Goal: Task Accomplishment & Management: Use online tool/utility

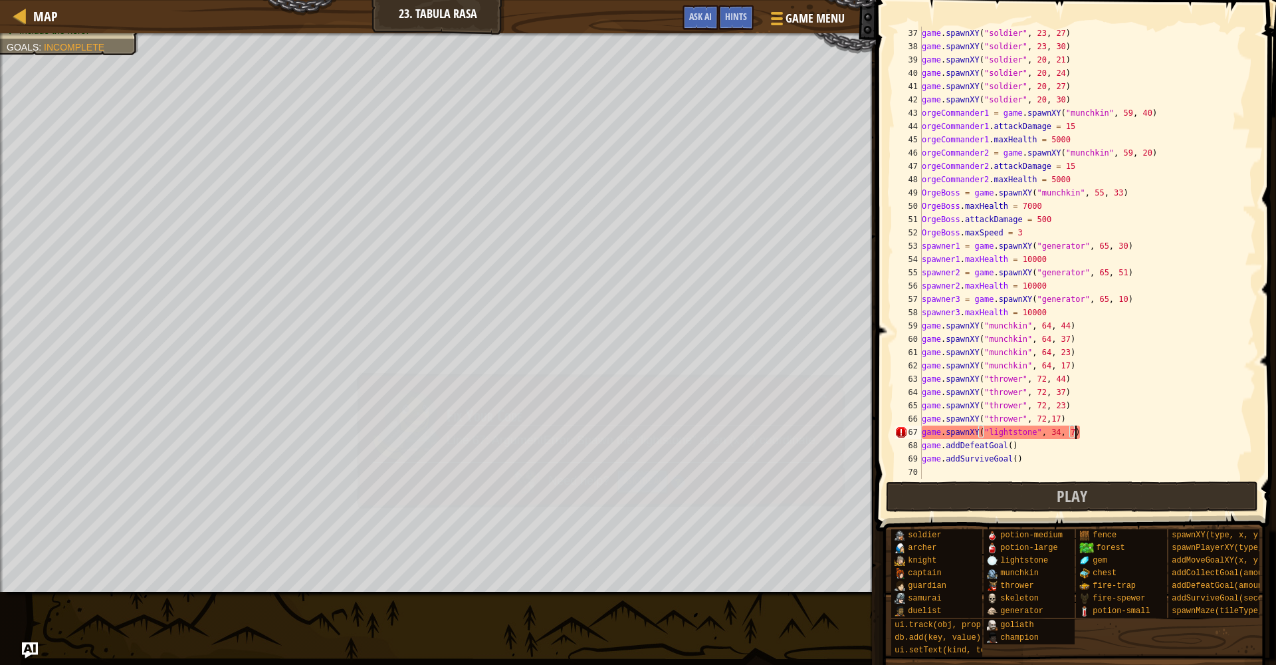
scroll to position [6, 13]
drag, startPoint x: 1082, startPoint y: 433, endPoint x: 889, endPoint y: 436, distance: 193.4
click at [889, 436] on div "game.spawnXY("lightstone", 34, 7) 37 38 39 40 41 42 43 44 45 46 47 48 49 50 51 …" at bounding box center [1074, 292] width 404 height 570
type textarea "game.spawnXY("lightstone", 34, 7)"
click at [1097, 434] on div "game . spawnXY ( "soldier" , 23 , 27 ) game . spawnXY ( "soldier" , 23 , 30 ) g…" at bounding box center [1087, 266] width 337 height 479
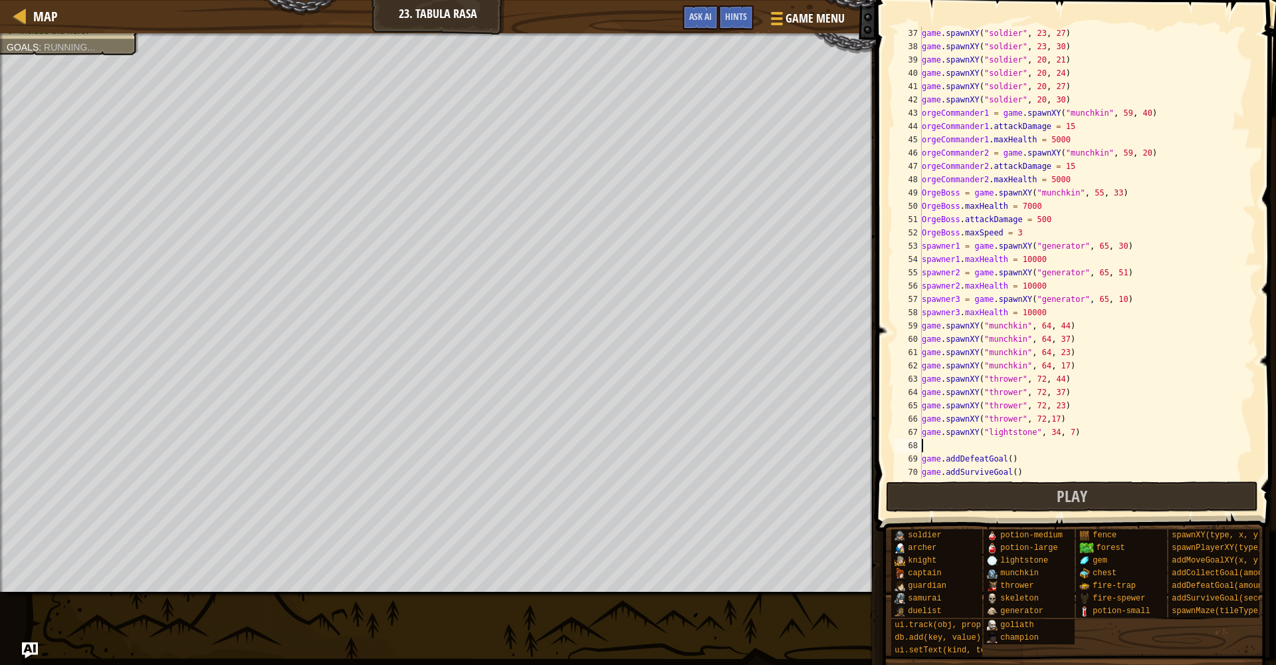
scroll to position [6, 0]
click at [964, 449] on div "game . spawnXY ( "soldier" , 23 , 27 ) game . spawnXY ( "soldier" , 23 , 30 ) g…" at bounding box center [1087, 266] width 337 height 479
paste textarea "game.spawnXY("lightstone", 34, 7)"
click at [1059, 448] on div "game . spawnXY ( "soldier" , 23 , 27 ) game . spawnXY ( "soldier" , 23 , 30 ) g…" at bounding box center [1087, 266] width 337 height 479
type textarea "game.spawnXY("lightstone", 39, 7)"
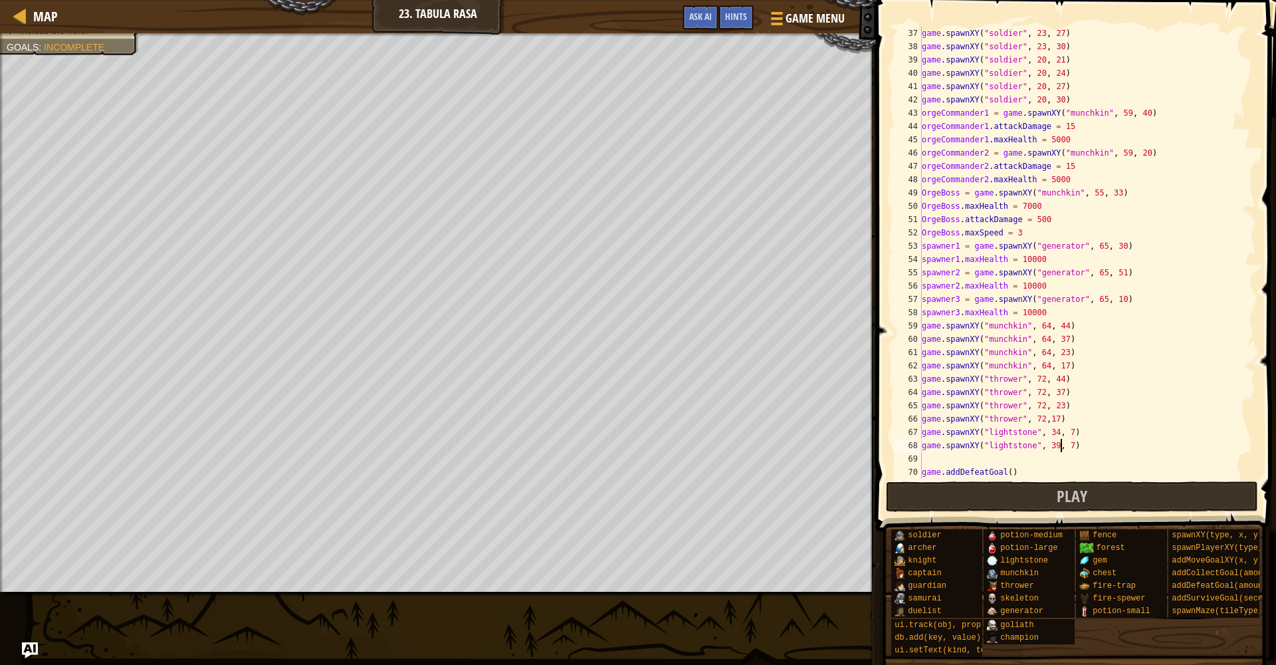
scroll to position [477, 0]
click at [1029, 465] on div "game . spawnXY ( "soldier" , 23 , 24 ) game . spawnXY ( "soldier" , 23 , 27 ) g…" at bounding box center [1087, 254] width 337 height 479
paste textarea "game.spawnXY("lightstone", 34, 7)"
click at [1060, 462] on div "game . spawnXY ( "soldier" , 23 , 24 ) game . spawnXY ( "soldier" , 23 , 27 ) g…" at bounding box center [1087, 254] width 337 height 479
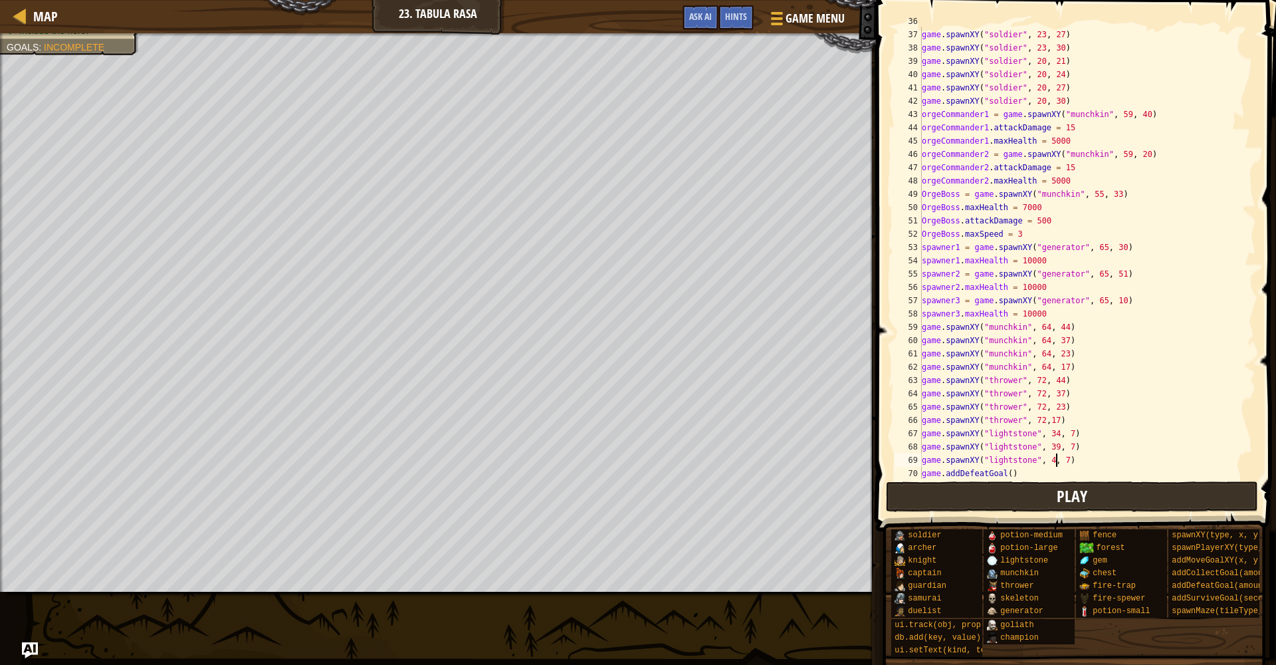
scroll to position [6, 12]
drag, startPoint x: 1059, startPoint y: 460, endPoint x: 913, endPoint y: 459, distance: 145.6
click at [913, 459] on div "game.spawnXY("lightstone", 44, 7) 36 37 38 39 40 41 42 43 44 45 46 47 48 49 50 …" at bounding box center [1074, 253] width 364 height 452
type textarea "game.spawnXY("lightstone", 44, 7)"
click at [1107, 459] on div "game . spawnXY ( "soldier" , 23 , 24 ) game . spawnXY ( "soldier" , 23 , 27 ) g…" at bounding box center [1087, 254] width 337 height 479
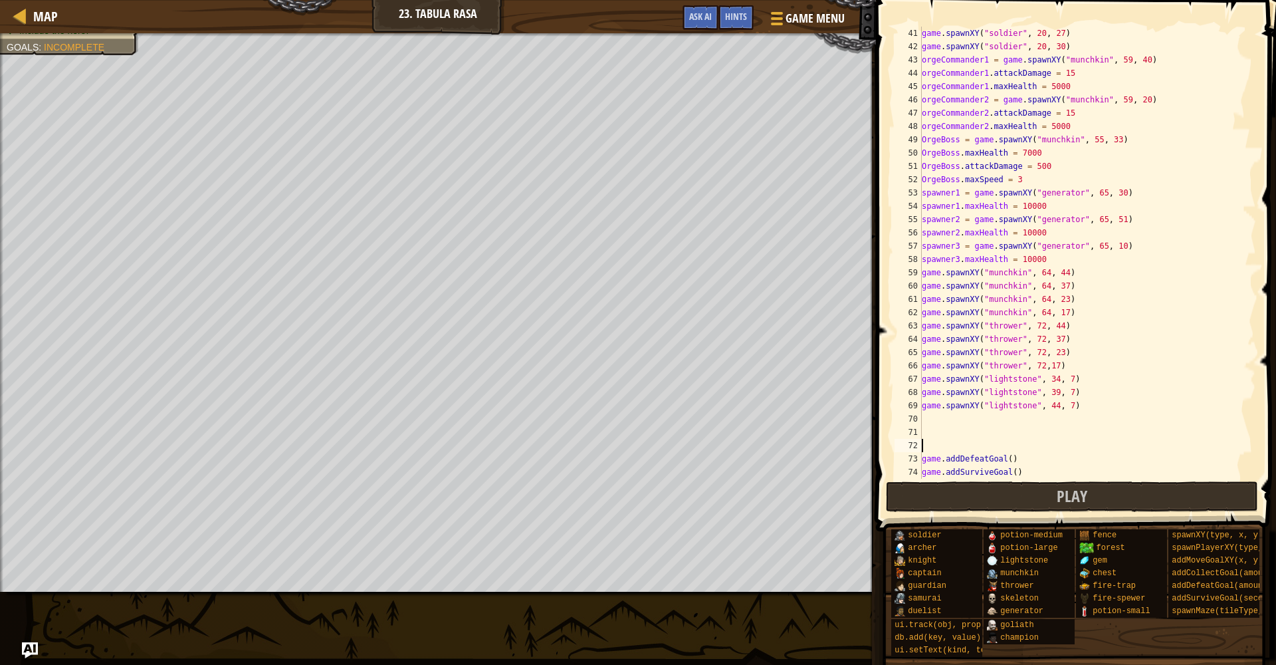
scroll to position [545, 0]
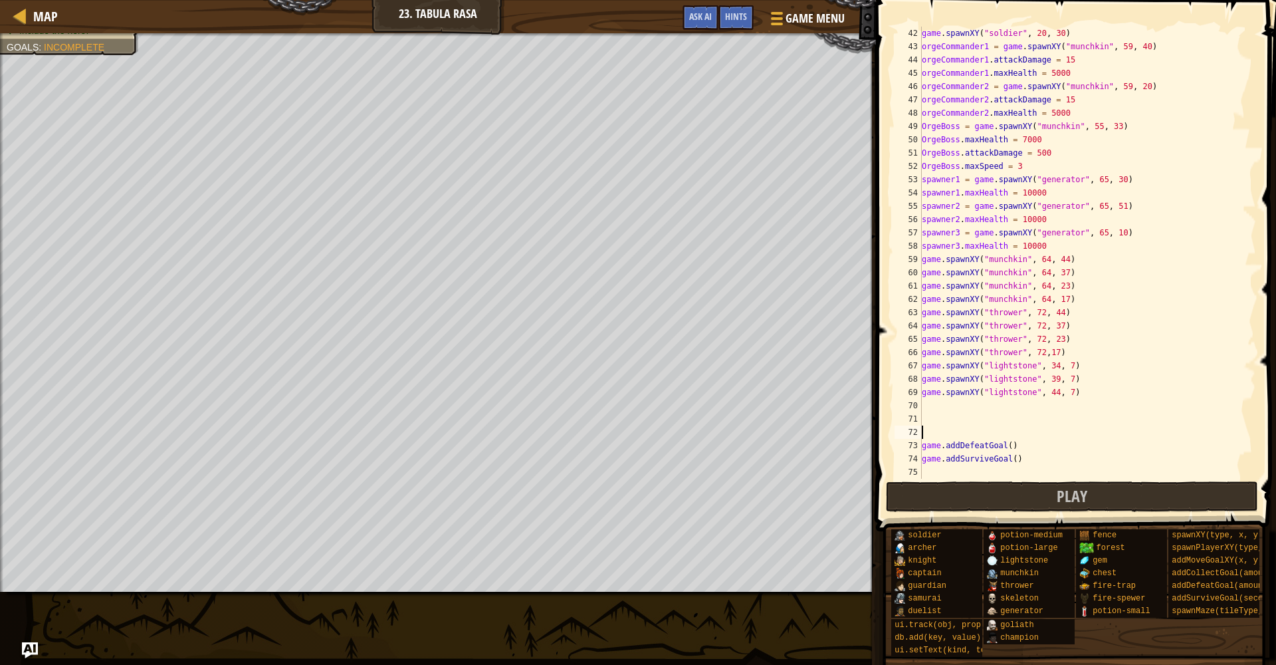
click at [972, 417] on div "game . spawnXY ( "soldier" , 20 , 30 ) orgeCommander1 = game . spawnXY ( "munch…" at bounding box center [1087, 266] width 337 height 479
click at [947, 402] on div "game . spawnXY ( "soldier" , 20 , 30 ) orgeCommander1 = game . spawnXY ( "munch…" at bounding box center [1087, 266] width 337 height 479
paste textarea "game.spawnXY("lightstone", 44, 7)"
click at [1061, 404] on div "game . spawnXY ( "soldier" , 20 , 30 ) orgeCommander1 = game . spawnXY ( "munch…" at bounding box center [1087, 266] width 337 height 479
click at [1076, 407] on div "game . spawnXY ( "soldier" , 20 , 30 ) orgeCommander1 = game . spawnXY ( "munch…" at bounding box center [1087, 266] width 337 height 479
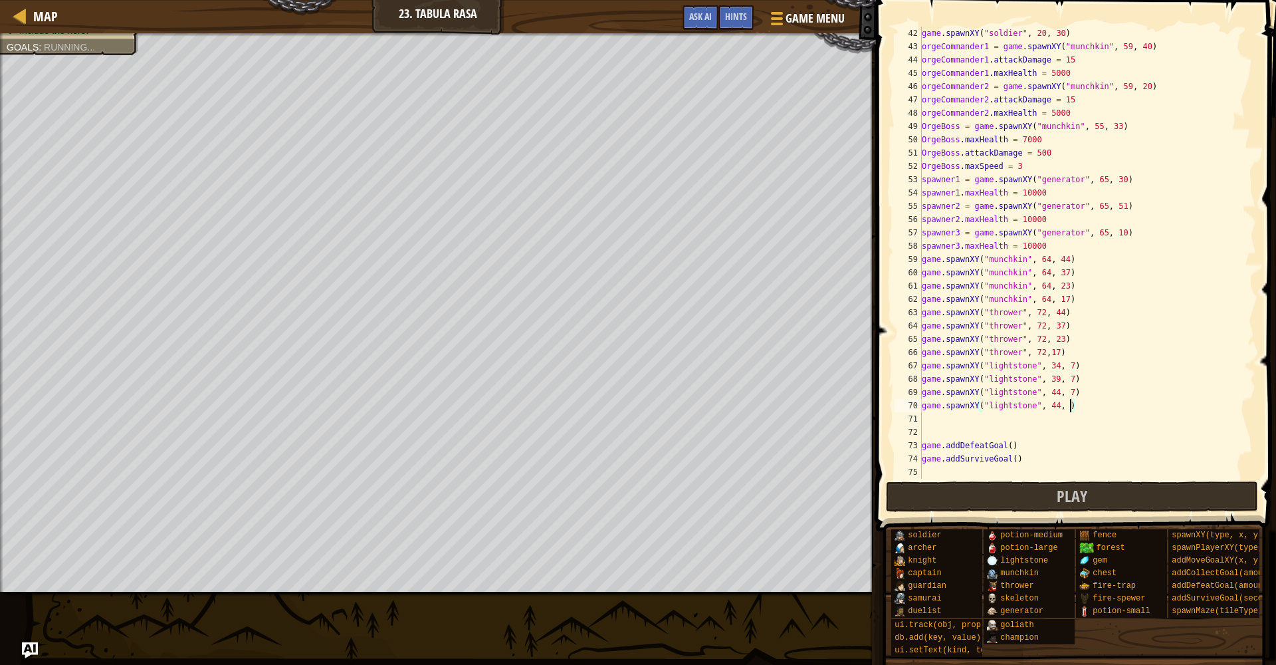
scroll to position [6, 13]
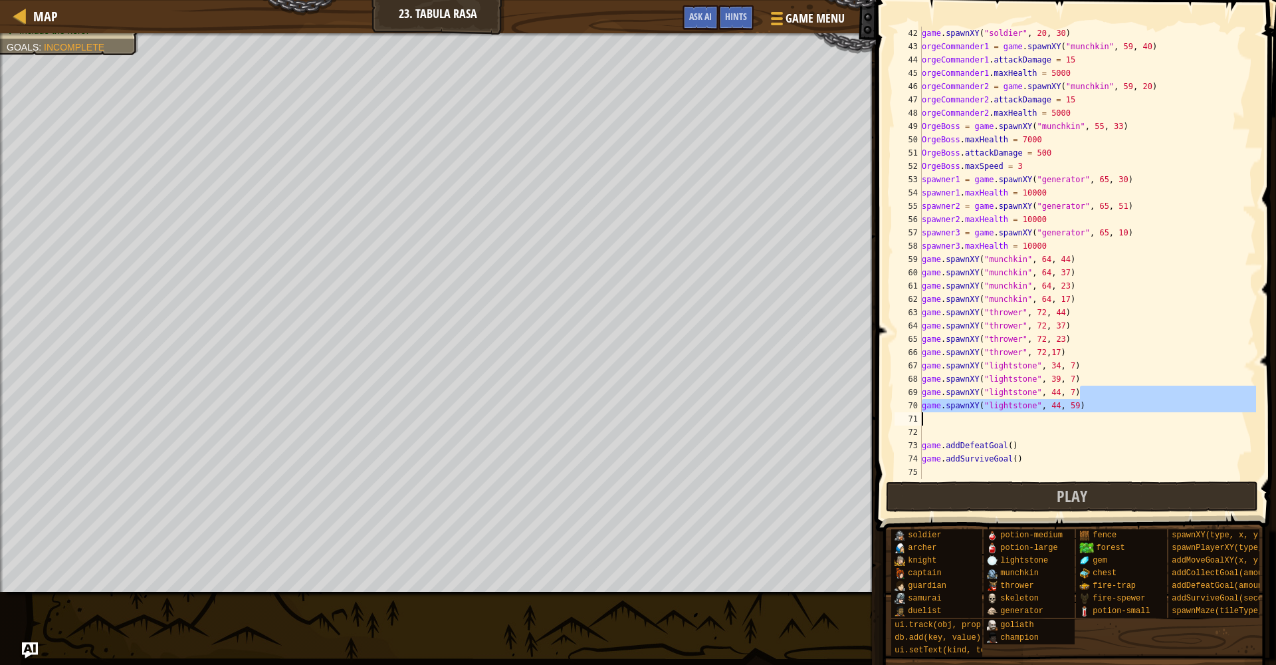
drag, startPoint x: 1084, startPoint y: 405, endPoint x: 1092, endPoint y: 417, distance: 14.4
click at [1092, 417] on div "game . spawnXY ( "soldier" , 20 , 30 ) orgeCommander1 = game . spawnXY ( "munch…" at bounding box center [1087, 266] width 337 height 479
type textarea "game.spawnXY("lightstone", 44, 59)"
click at [1045, 419] on div "game . spawnXY ( "soldier" , 20 , 30 ) orgeCommander1 = game . spawnXY ( "munch…" at bounding box center [1087, 266] width 337 height 479
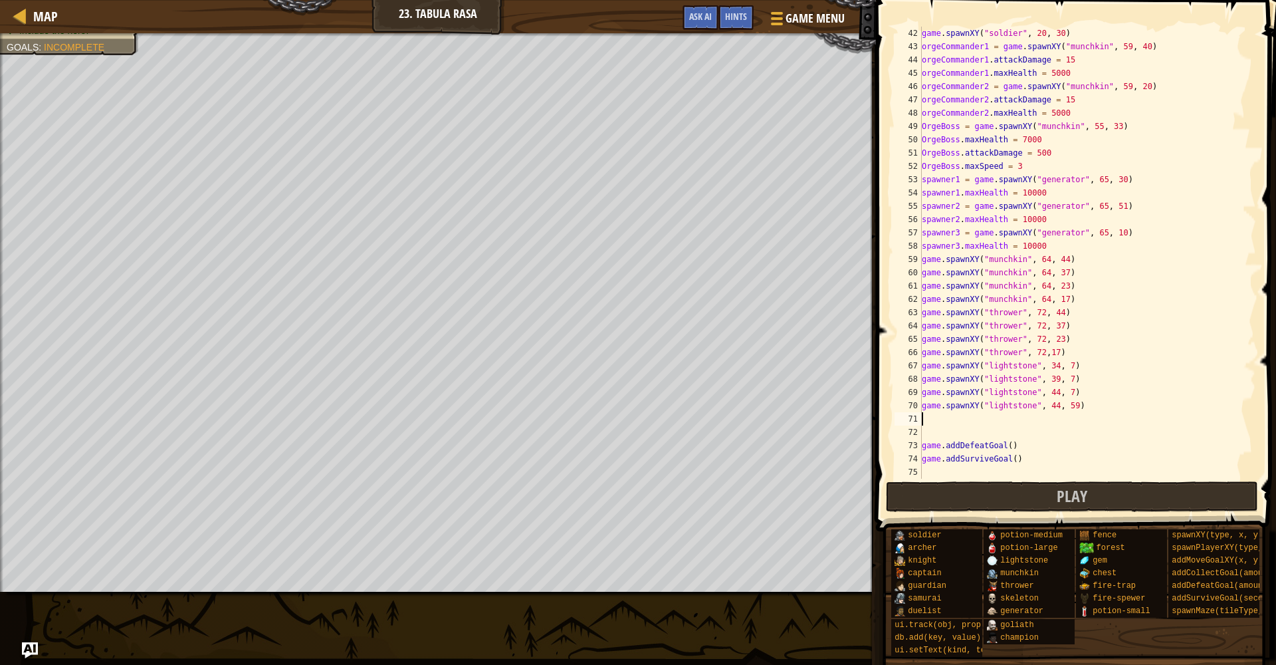
paste textarea "game.spawnXY("lightstone", 44, 59)"
click at [1041, 421] on div "game . spawnXY ( "soldier" , 20 , 30 ) orgeCommander1 = game . spawnXY ( "munch…" at bounding box center [1087, 266] width 337 height 479
type textarea "game.spawnXY("lightstone", 44, 59)"
drag, startPoint x: 1079, startPoint y: 421, endPoint x: 871, endPoint y: 420, distance: 208.0
click at [872, 420] on div "Hints Game game.spawnXY("lightstone", 44, 59) 42 43 44 45 46 47 48 49 50 51 52 …" at bounding box center [1074, 332] width 404 height 665
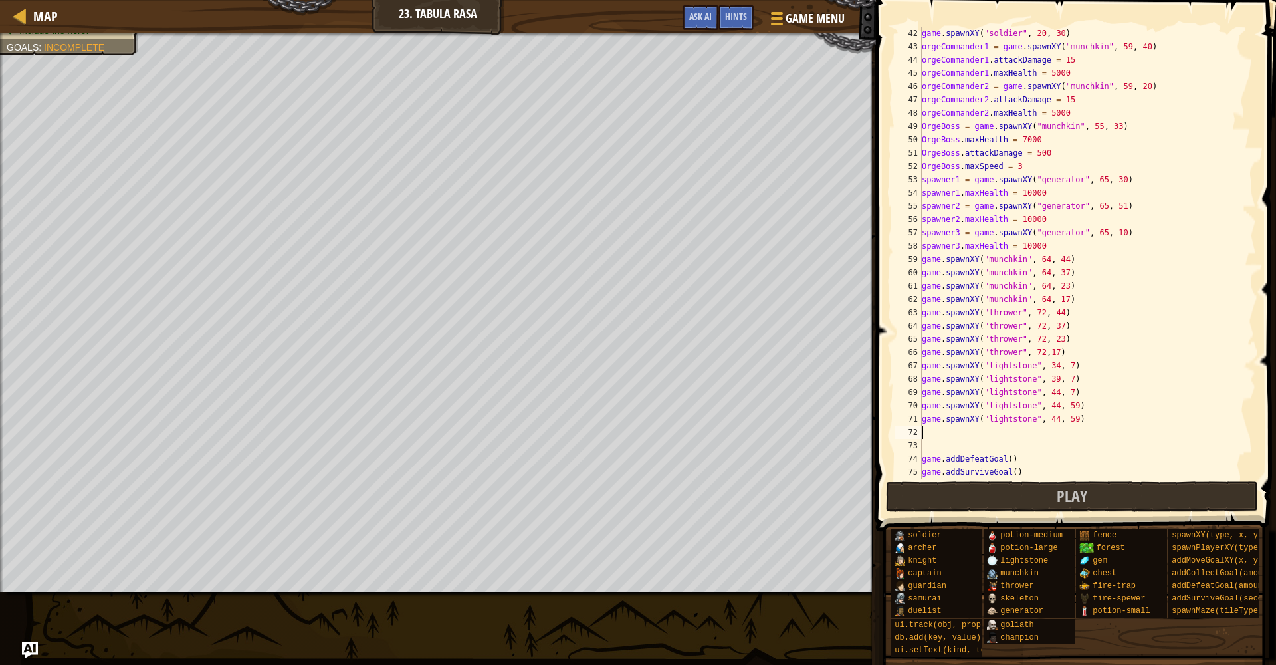
click at [1045, 431] on div "game . spawnXY ( "soldier" , 20 , 30 ) orgeCommander1 = game . spawnXY ( "munch…" at bounding box center [1087, 266] width 337 height 479
click at [1050, 429] on div "game . spawnXY ( "soldier" , 20 , 30 ) orgeCommander1 = game . spawnXY ( "munch…" at bounding box center [1087, 266] width 337 height 479
click at [1081, 421] on div "game . spawnXY ( "soldier" , 20 , 30 ) orgeCommander1 = game . spawnXY ( "munch…" at bounding box center [1087, 266] width 337 height 479
click at [1063, 420] on div "game . spawnXY ( "soldier" , 20 , 30 ) orgeCommander1 = game . spawnXY ( "munch…" at bounding box center [1087, 266] width 337 height 479
type textarea "game.spawnXY("lightstone", 39, 59)"
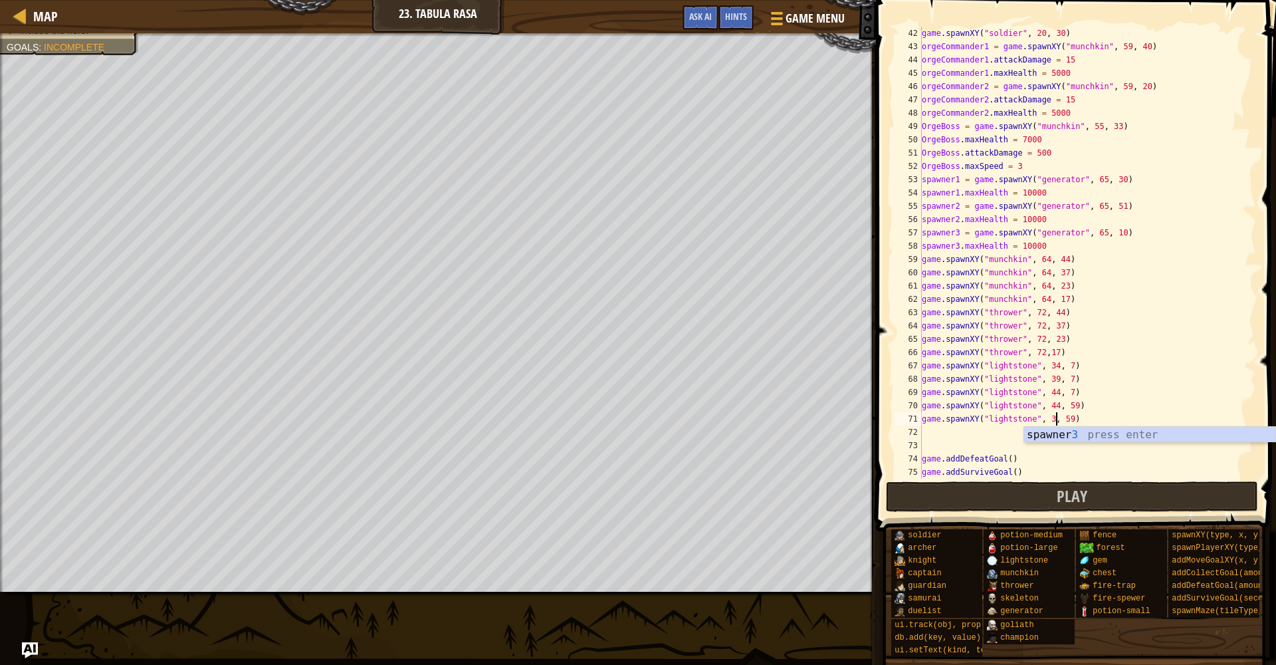
scroll to position [6, 12]
click at [1040, 433] on div "game . spawnXY ( "soldier" , 20 , 30 ) orgeCommander1 = game . spawnXY ( "munch…" at bounding box center [1087, 266] width 337 height 479
paste textarea "game.spawnXY("lightstone", 44, 59)"
type textarea "game.spawnXY("lightstone", 44, 59)"
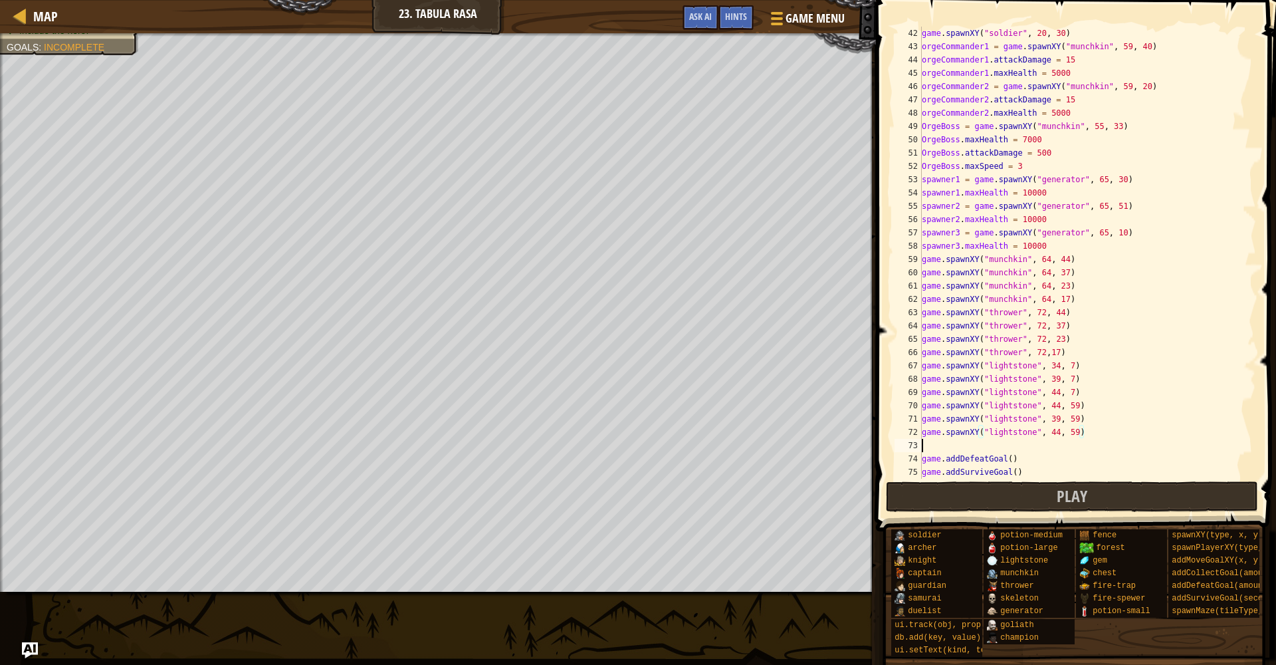
click at [1008, 446] on div "game . spawnXY ( "soldier" , 20 , 30 ) orgeCommander1 = game . spawnXY ( "munch…" at bounding box center [1087, 266] width 337 height 479
click at [1060, 436] on div "game . spawnXY ( "soldier" , 20 , 30 ) orgeCommander1 = game . spawnXY ( "munch…" at bounding box center [1087, 266] width 337 height 479
click at [1023, 492] on button "Play" at bounding box center [1072, 496] width 373 height 31
click at [985, 494] on button "Play" at bounding box center [1072, 496] width 373 height 31
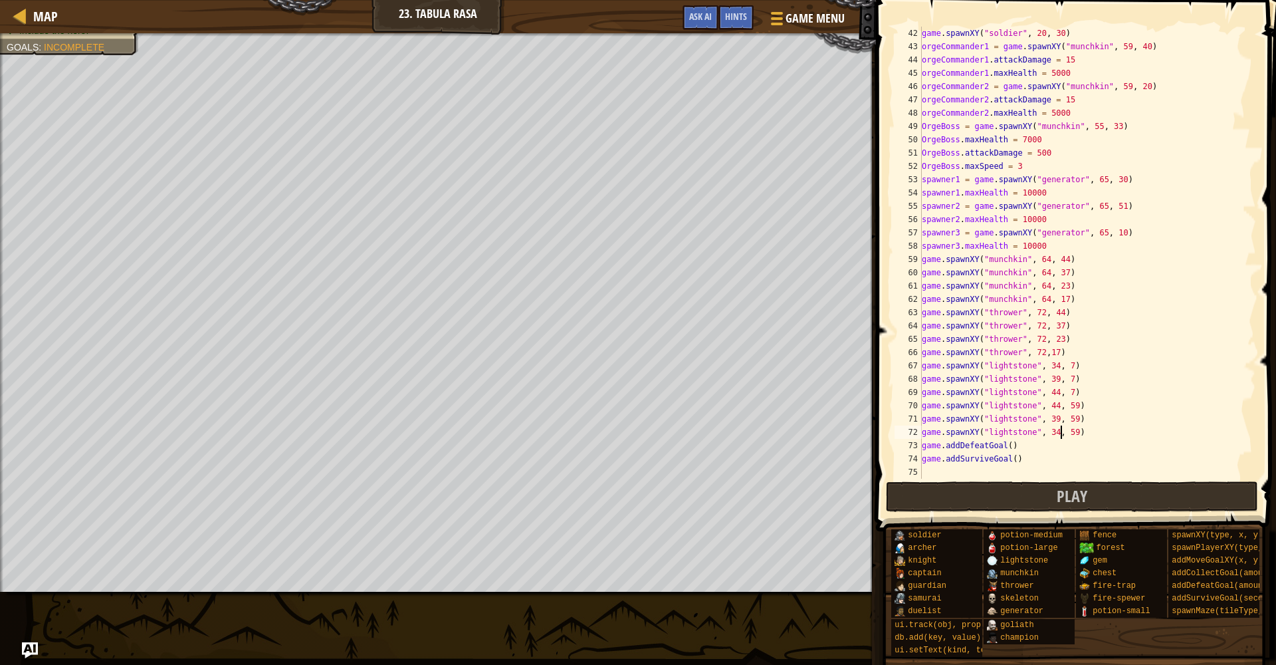
drag, startPoint x: 958, startPoint y: 498, endPoint x: 952, endPoint y: 492, distance: 8.0
click at [955, 493] on button "Play" at bounding box center [1072, 496] width 373 height 31
click at [1210, 496] on button "Done" at bounding box center [1161, 496] width 179 height 31
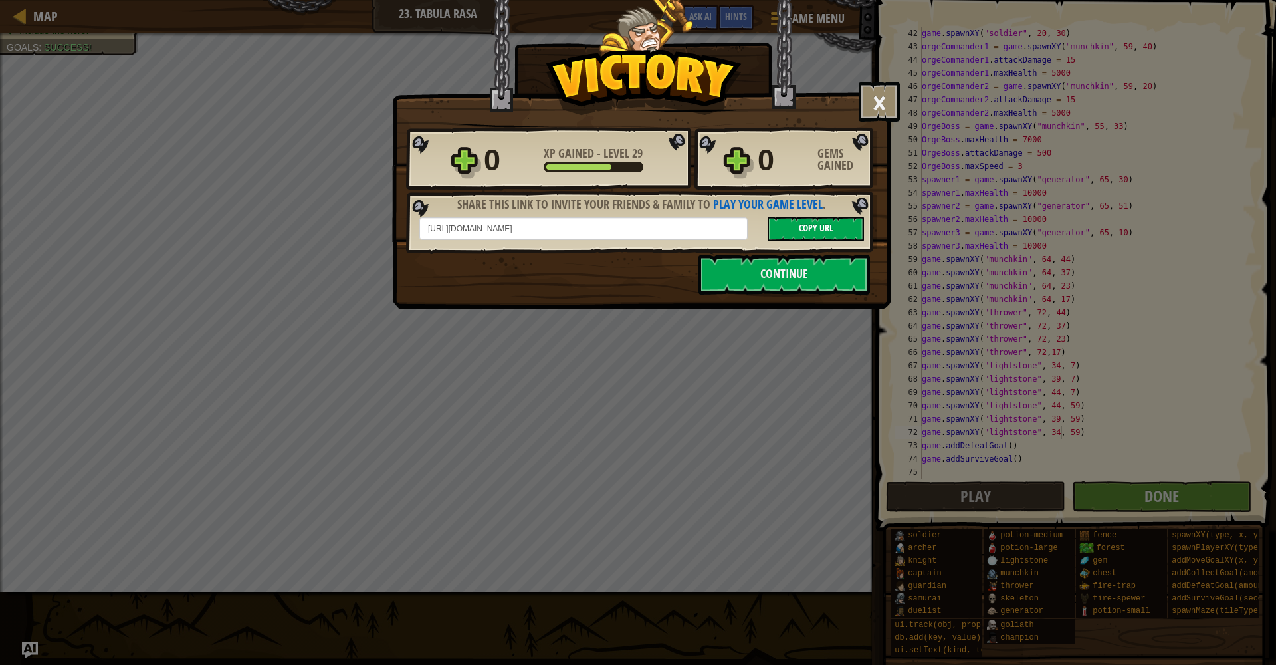
click at [813, 231] on span "Copy URL" at bounding box center [816, 227] width 35 height 13
drag, startPoint x: 889, startPoint y: 81, endPoint x: 886, endPoint y: 90, distance: 9.7
click at [888, 82] on div "× How fun was this level? Tell us more! Reticulating Splines... 0 XP Gained - L…" at bounding box center [641, 120] width 498 height 243
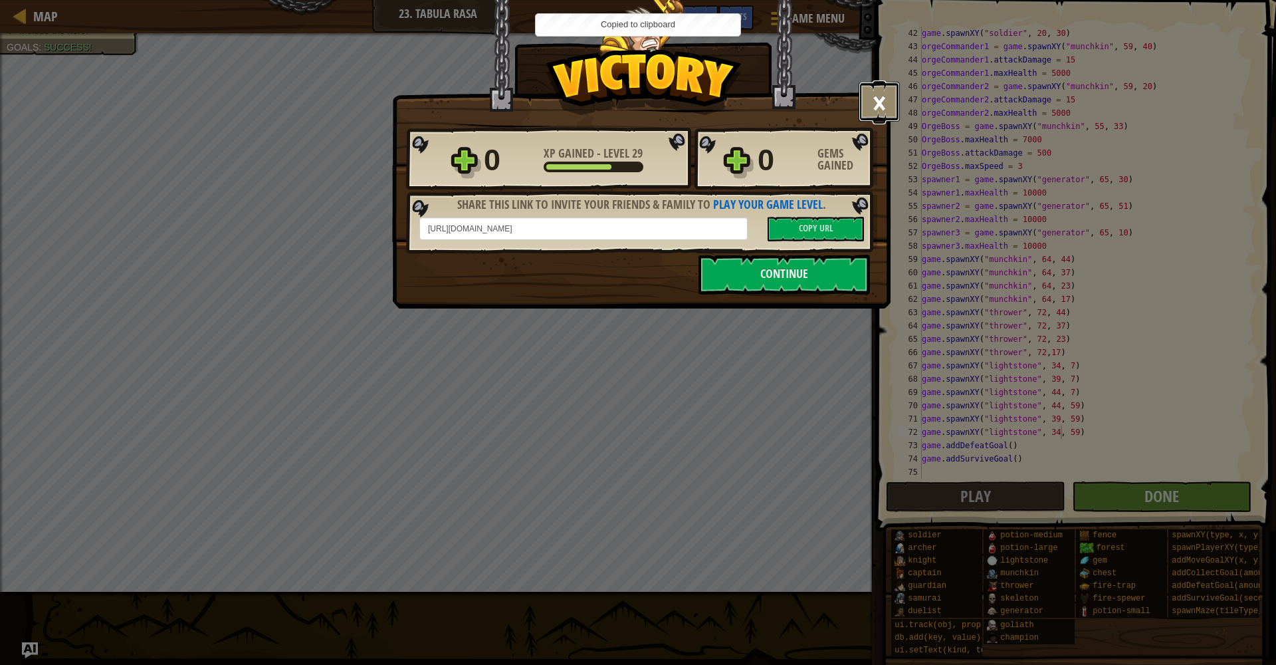
click at [886, 91] on button "×" at bounding box center [879, 102] width 41 height 40
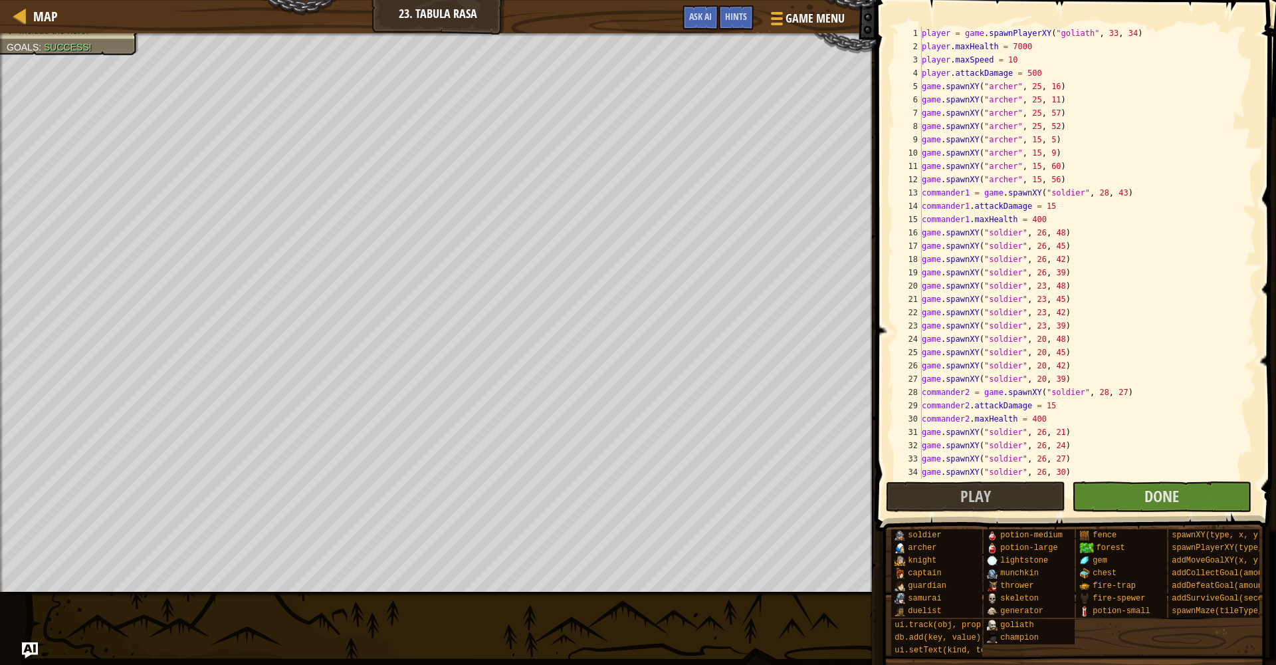
click at [1152, 27] on div "player = game . spawnPlayerXY ( "goliath" , 33 , 34 ) player . maxHealth = 7000…" at bounding box center [1087, 266] width 337 height 479
type textarea "player = game.spawnPlayerXY("goliath", 33, 34)"
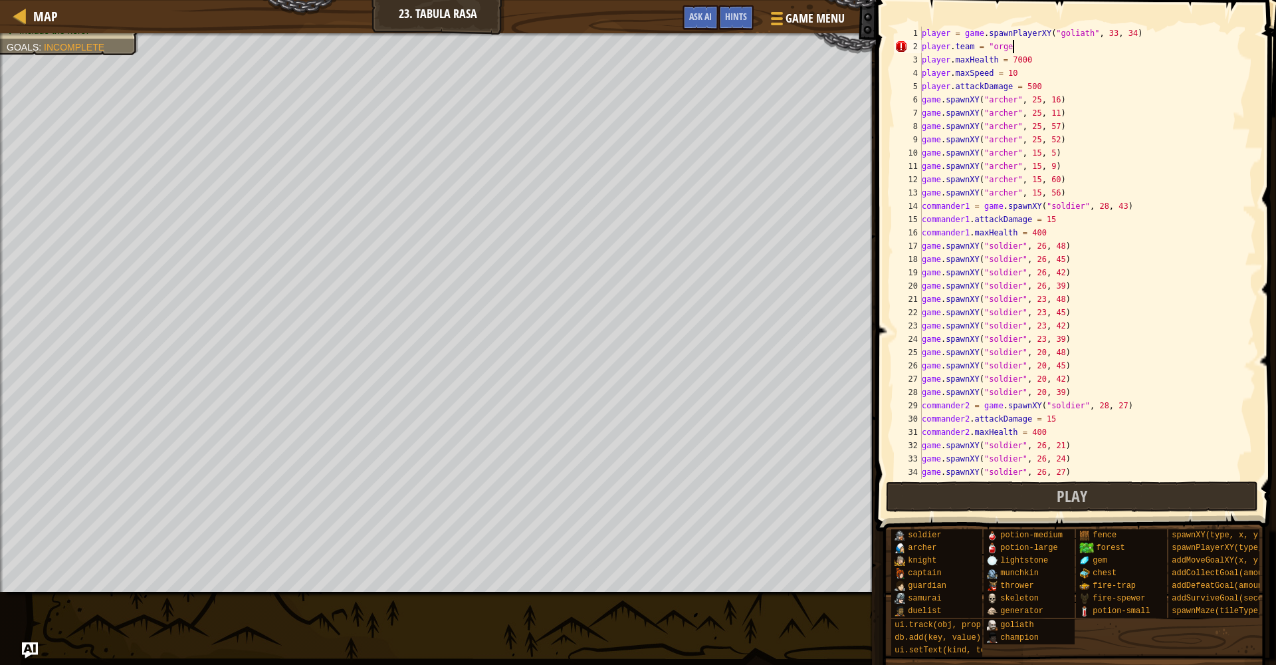
scroll to position [6, 7]
type textarea "[DOMAIN_NAME] = "orge""
click at [966, 496] on button "Play" at bounding box center [1072, 496] width 373 height 31
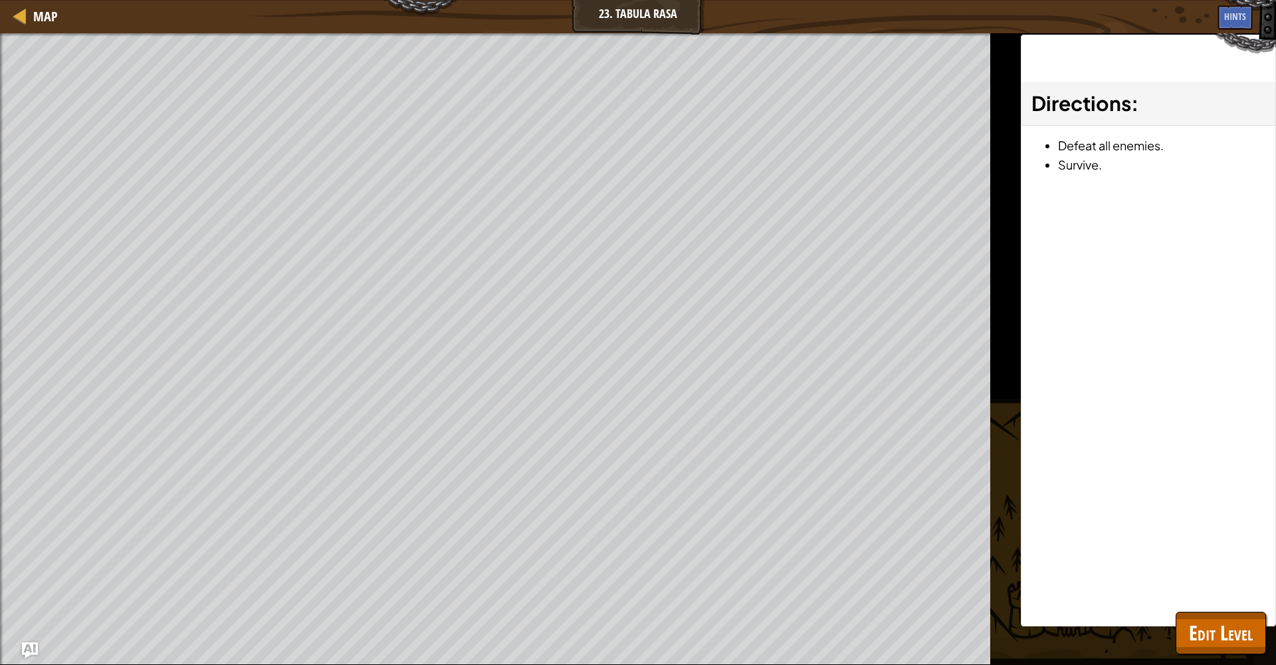
click at [1249, 621] on span "Edit Level" at bounding box center [1221, 632] width 64 height 27
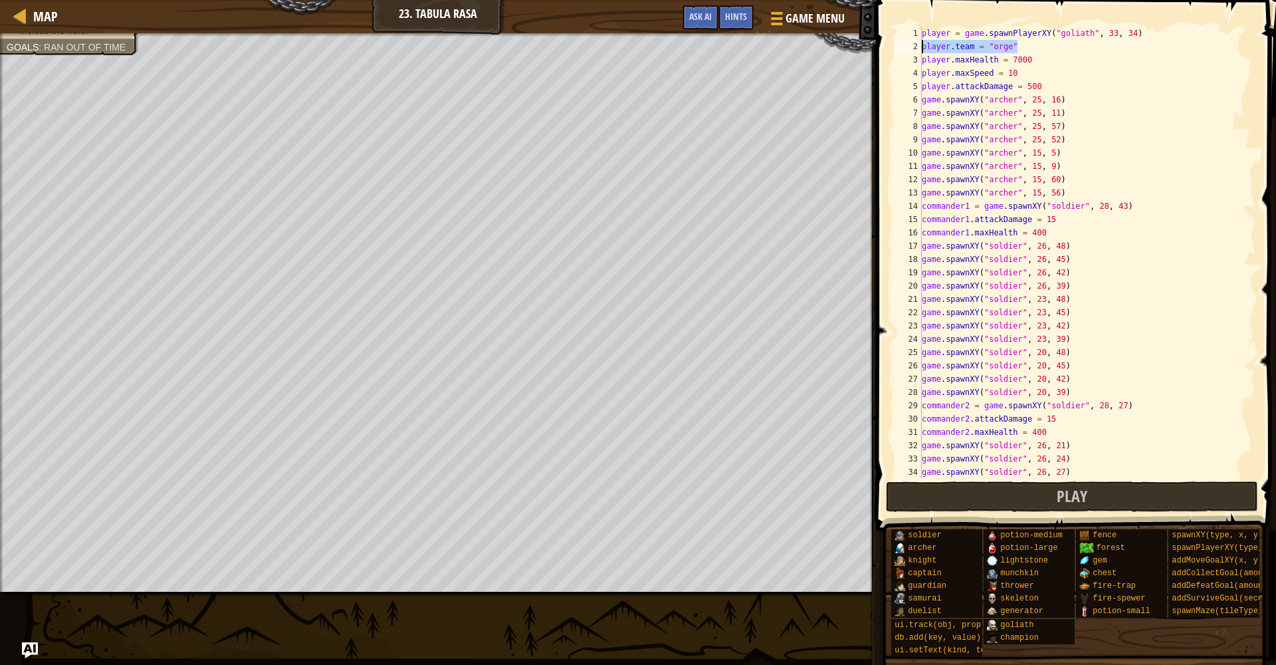
drag, startPoint x: 1019, startPoint y: 47, endPoint x: 920, endPoint y: 46, distance: 99.0
click at [920, 46] on div "[DOMAIN_NAME] = "orge" 1 2 3 4 5 6 7 8 9 10 11 12 13 14 15 16 17 18 19 20 21 22…" at bounding box center [1074, 253] width 364 height 452
type textarea "player = game.spawnPlayerXY("goliath", 33, 34)"
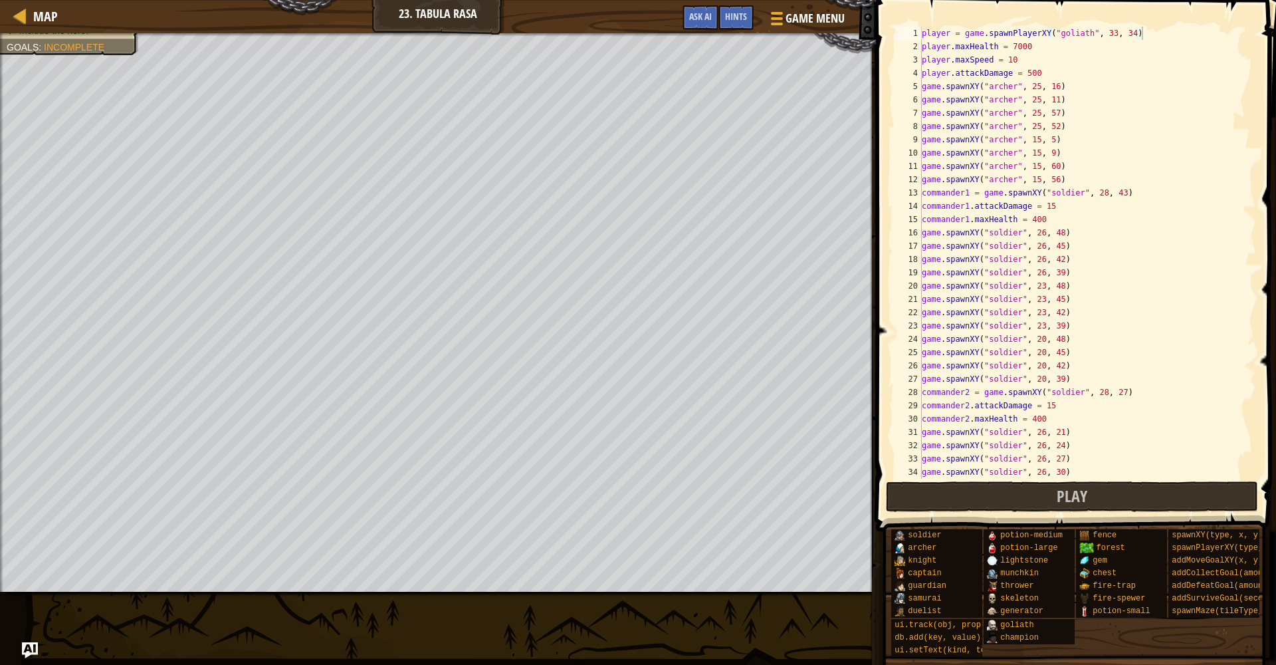
drag, startPoint x: 1096, startPoint y: 492, endPoint x: 1005, endPoint y: 444, distance: 103.2
click at [1096, 492] on button "Play" at bounding box center [1072, 496] width 373 height 31
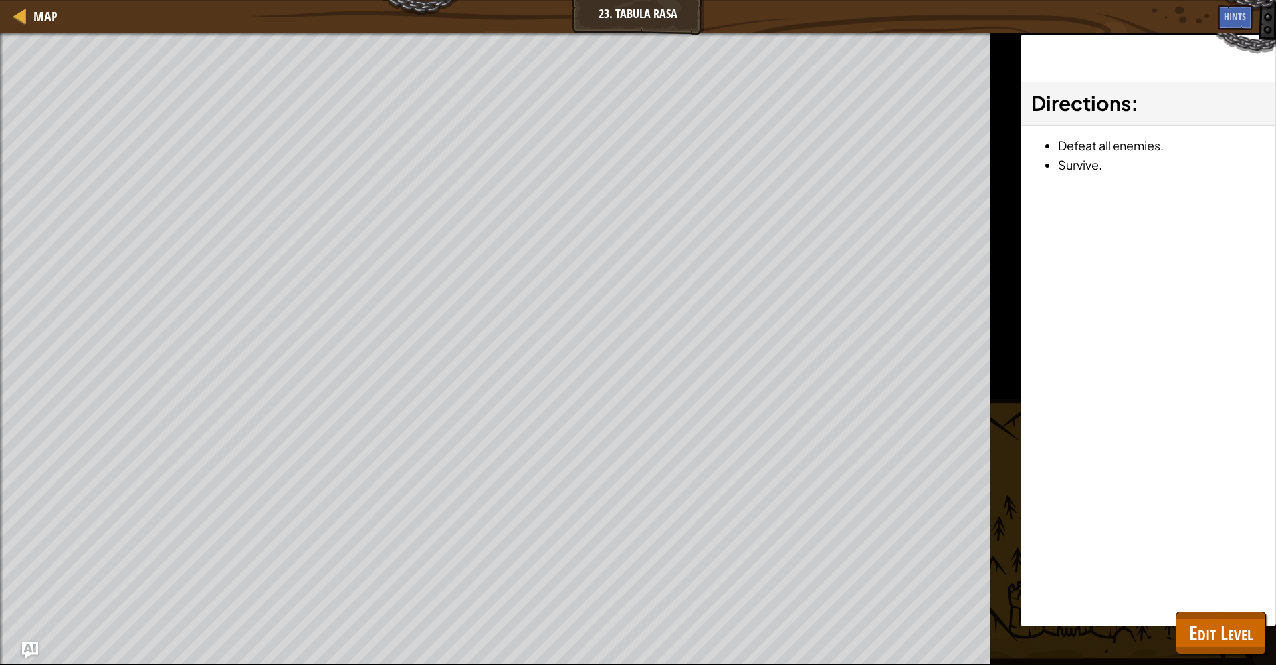
click at [1226, 647] on button "Edit Level" at bounding box center [1221, 632] width 90 height 43
